Goal: Browse casually: Explore the website without a specific task or goal

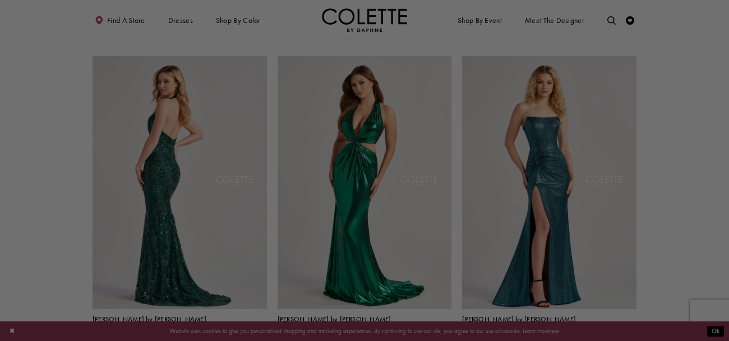
scroll to position [805, 0]
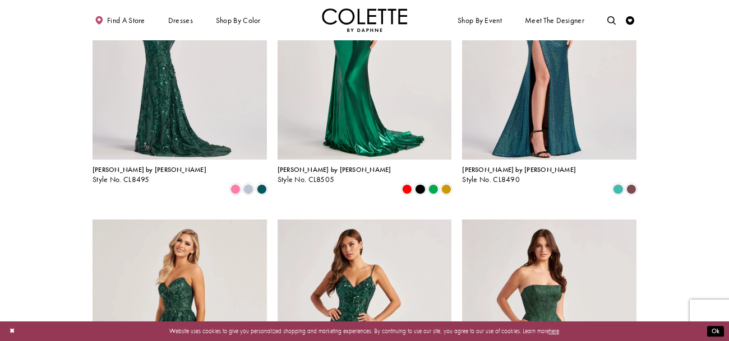
click at [502, 132] on img "Visit Colette by Daphne Style No. CL8490 Page" at bounding box center [549, 32] width 174 height 253
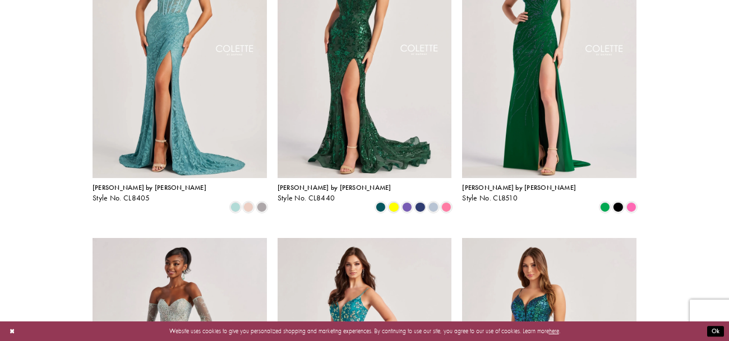
scroll to position [0, 0]
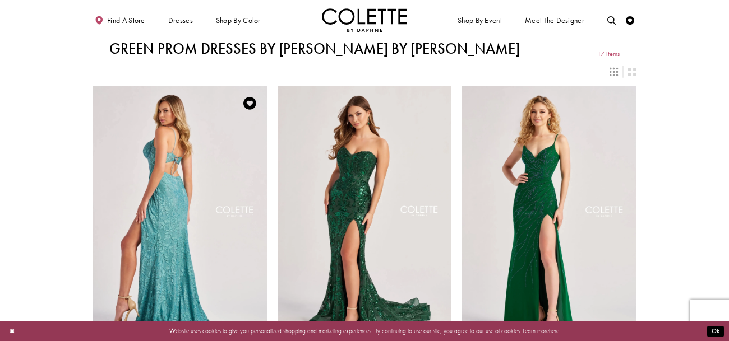
click at [197, 133] on img "Visit Colette by Daphne Style No. CL8405 Page" at bounding box center [179, 212] width 174 height 253
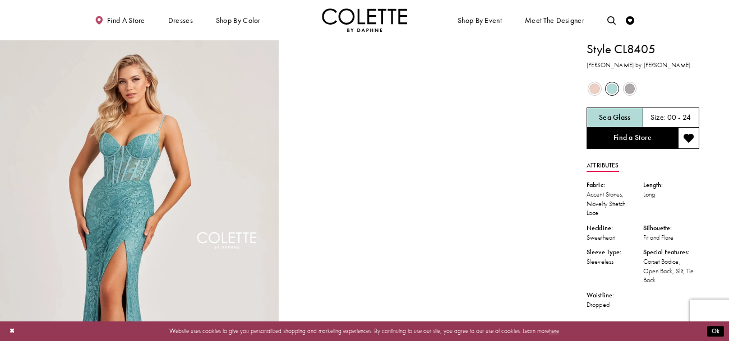
click at [629, 84] on span "Product color controls state depends on size chosen" at bounding box center [630, 89] width 11 height 11
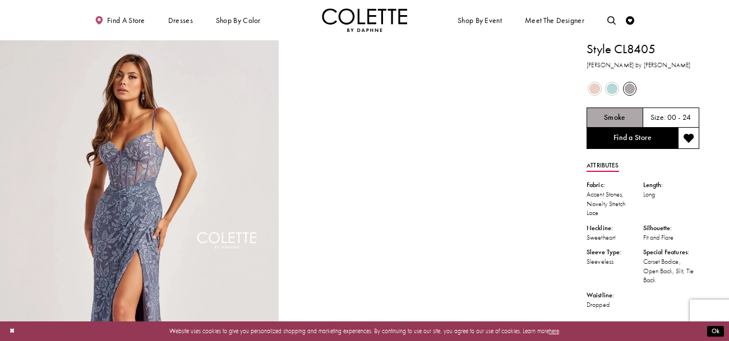
click at [596, 86] on span "Product color controls state depends on size chosen" at bounding box center [594, 89] width 11 height 11
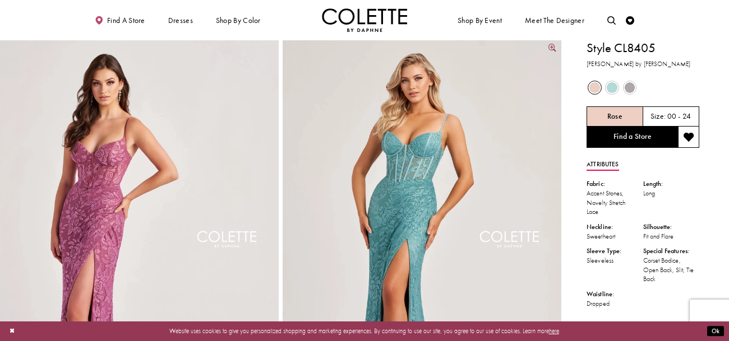
scroll to position [10, 0]
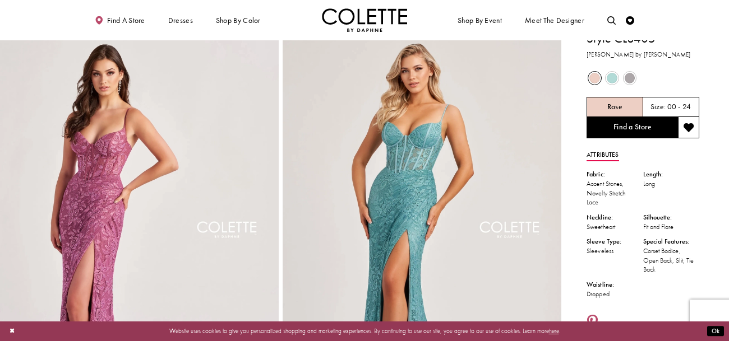
click at [612, 79] on span "Product color controls state depends on size chosen" at bounding box center [612, 78] width 11 height 11
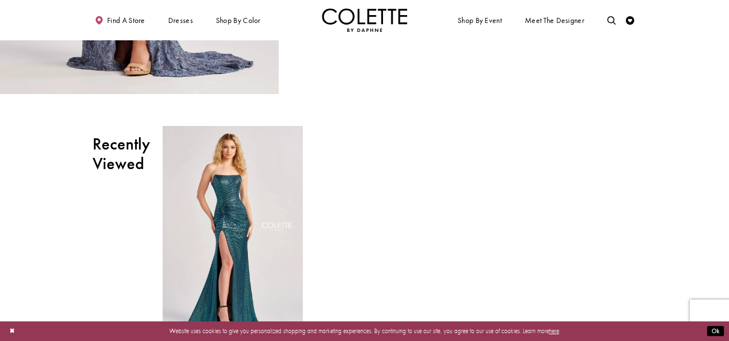
scroll to position [0, 0]
